Goal: Transaction & Acquisition: Book appointment/travel/reservation

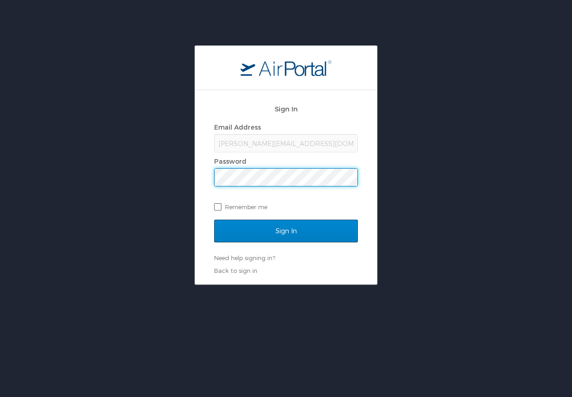
scroll to position [0, 0]
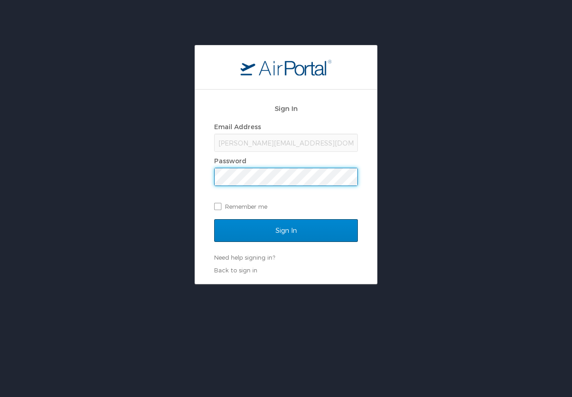
click at [278, 231] on input "Sign In" at bounding box center [286, 230] width 144 height 23
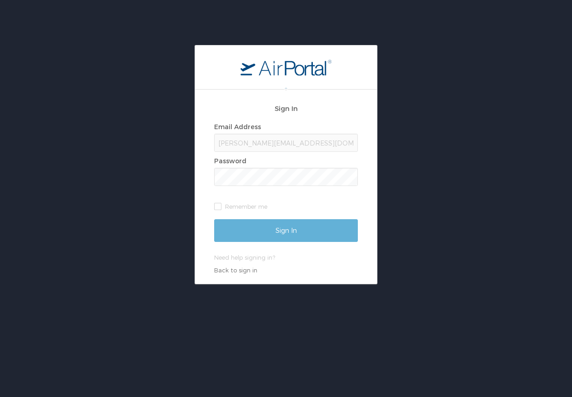
scroll to position [0, 0]
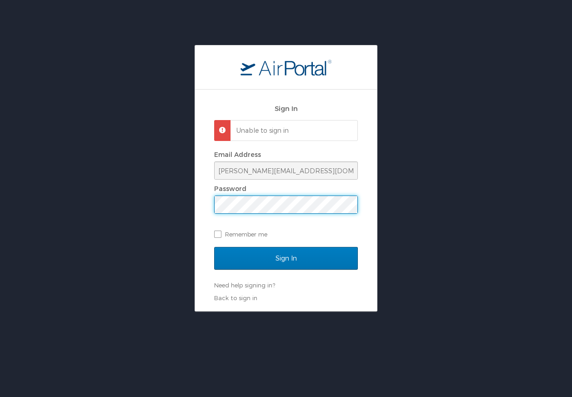
click at [286, 257] on input "Sign In" at bounding box center [286, 258] width 144 height 23
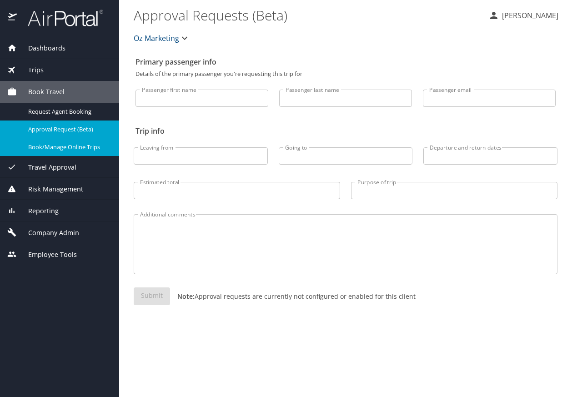
scroll to position [0, 0]
click at [61, 147] on span "Book/Manage Online Trips" at bounding box center [68, 147] width 80 height 9
type input "Quentin"
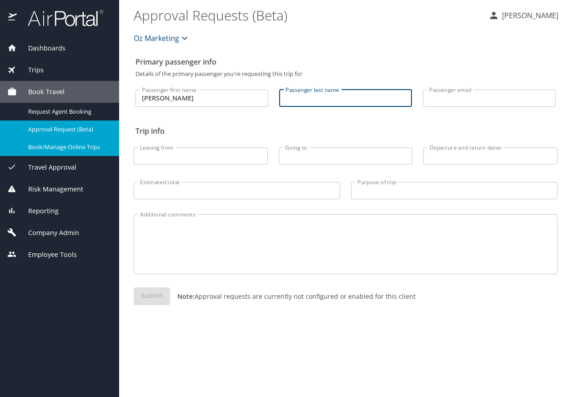
scroll to position [0, 0]
type input "Robb"
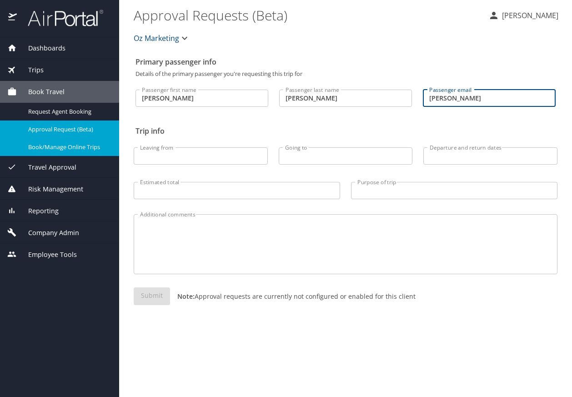
type input "quentin@ozmktg"
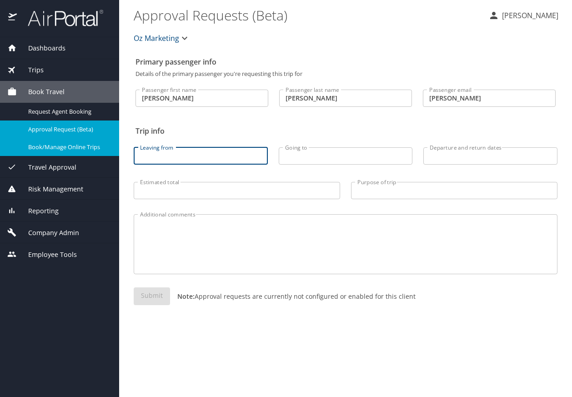
scroll to position [0, 0]
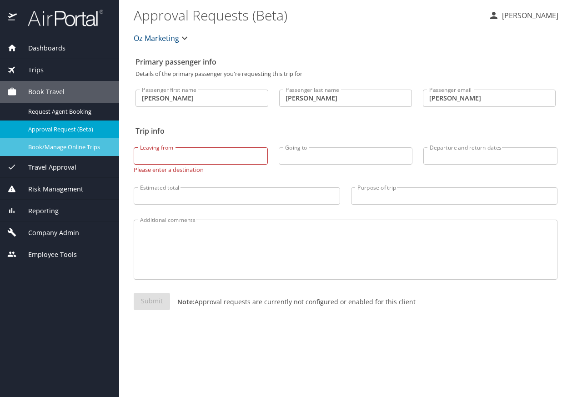
click at [72, 145] on span "Book/Manage Online Trips" at bounding box center [68, 147] width 80 height 9
click at [43, 145] on span "Book/Manage Online Trips" at bounding box center [68, 147] width 80 height 9
click at [59, 146] on span "Book/Manage Online Trips" at bounding box center [68, 147] width 80 height 9
